Goal: Check status: Check status

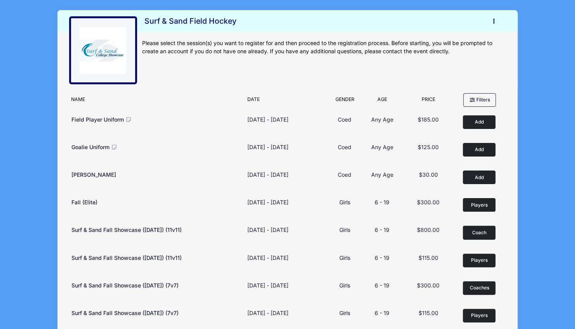
click at [493, 21] on icon "button" at bounding box center [496, 21] width 6 height 0
click at [451, 43] on link "My Account" at bounding box center [457, 40] width 90 height 15
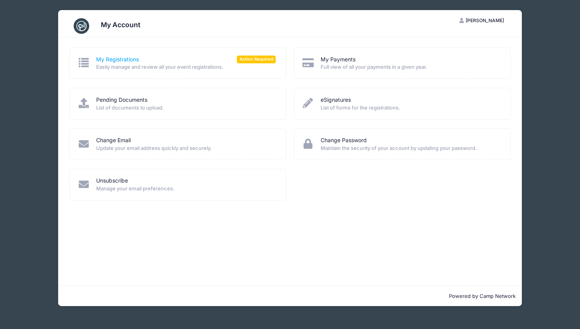
click at [127, 62] on link "My Registrations" at bounding box center [117, 59] width 43 height 8
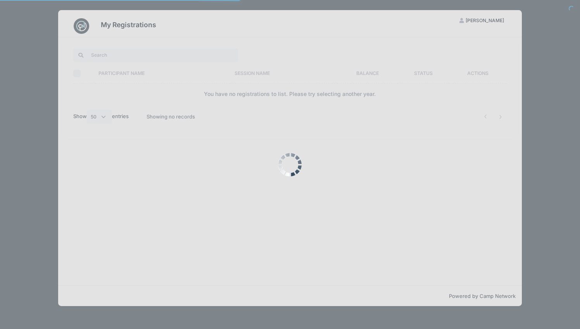
select select "50"
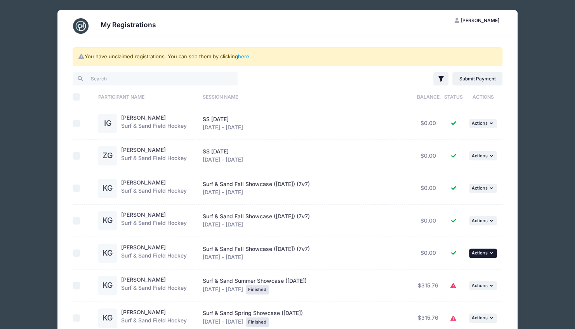
click at [487, 251] on button "... Actions" at bounding box center [483, 252] width 28 height 9
click at [460, 268] on link "View Registration" at bounding box center [457, 268] width 70 height 15
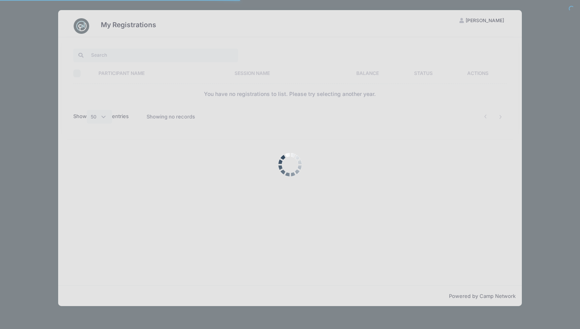
select select "50"
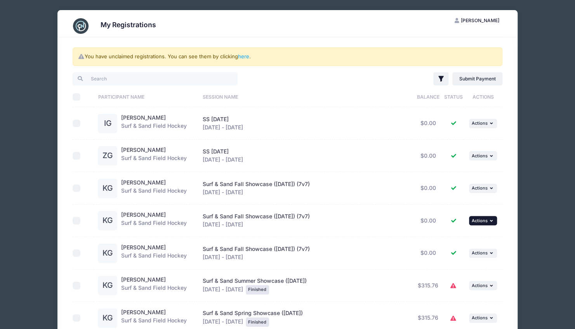
click at [492, 220] on icon "button" at bounding box center [492, 220] width 5 height 4
click at [460, 239] on link "View Registration" at bounding box center [457, 236] width 70 height 15
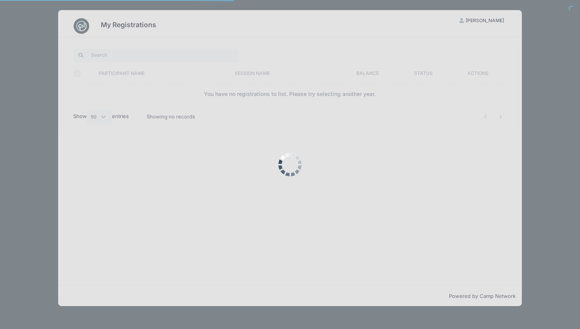
select select "50"
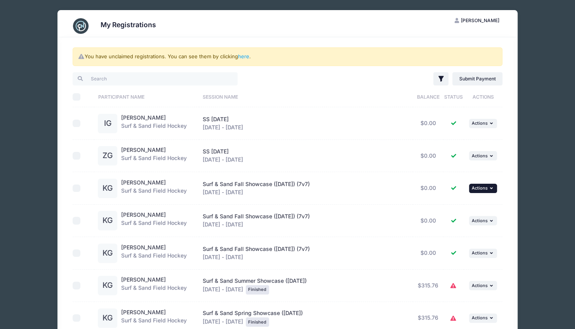
click at [486, 190] on span "Actions" at bounding box center [479, 187] width 16 height 5
click at [464, 205] on link "View Registration" at bounding box center [457, 204] width 70 height 15
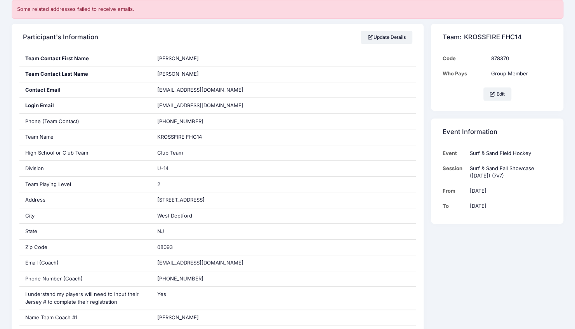
scroll to position [134, 0]
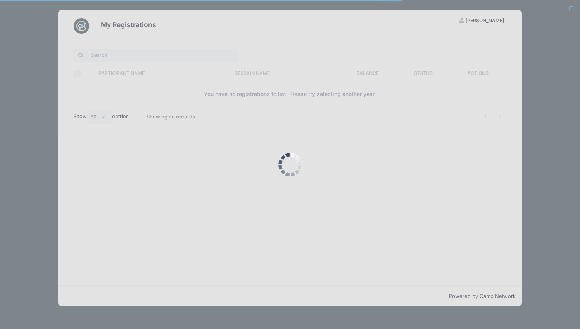
select select "50"
